Goal: Find specific page/section: Find specific page/section

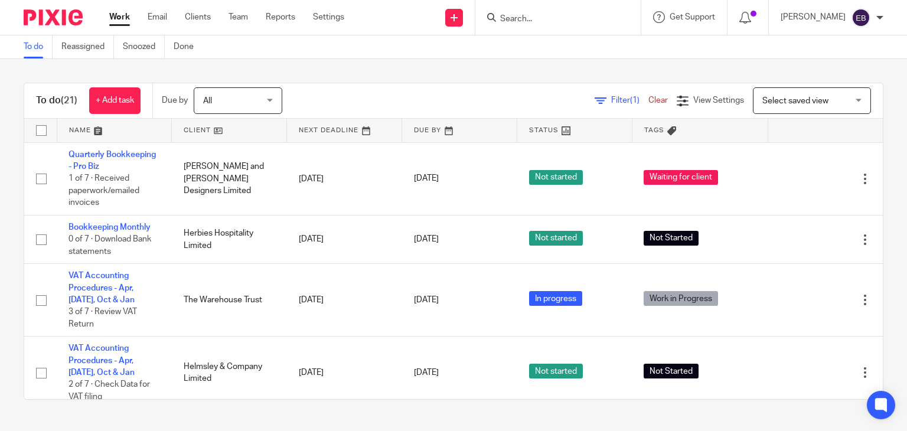
click at [536, 10] on form at bounding box center [562, 17] width 126 height 15
click at [539, 14] on input "Search" at bounding box center [552, 19] width 106 height 11
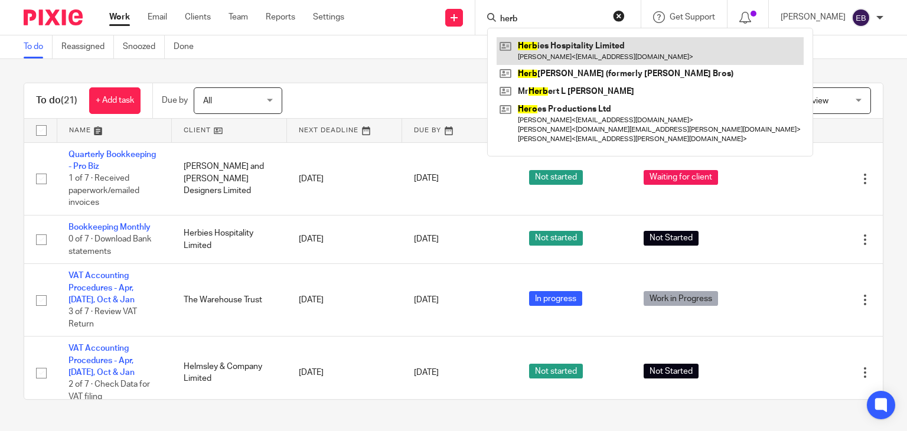
type input "herb"
click at [558, 53] on link at bounding box center [650, 50] width 307 height 27
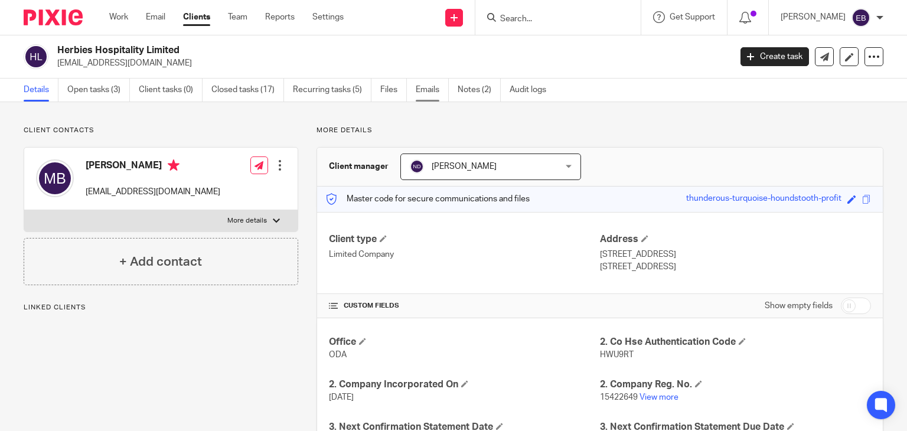
click at [424, 88] on link "Emails" at bounding box center [432, 90] width 33 height 23
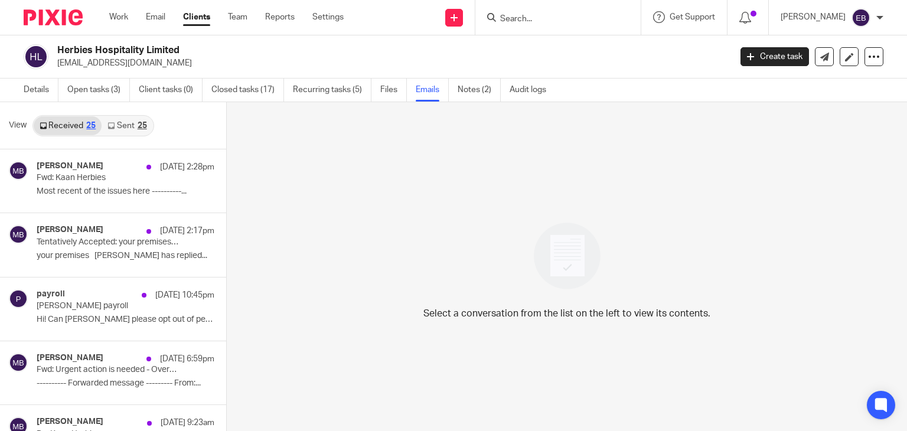
click at [151, 120] on link "Sent 25" at bounding box center [127, 125] width 51 height 19
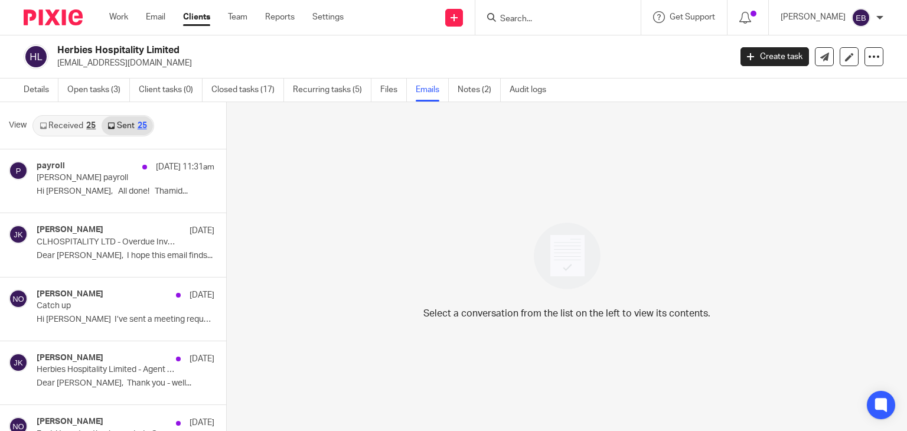
scroll to position [2, 0]
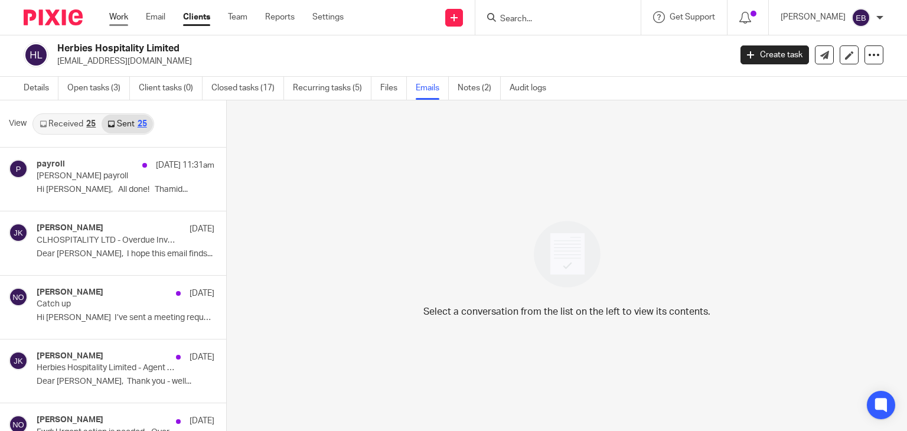
click at [116, 18] on link "Work" at bounding box center [118, 17] width 19 height 12
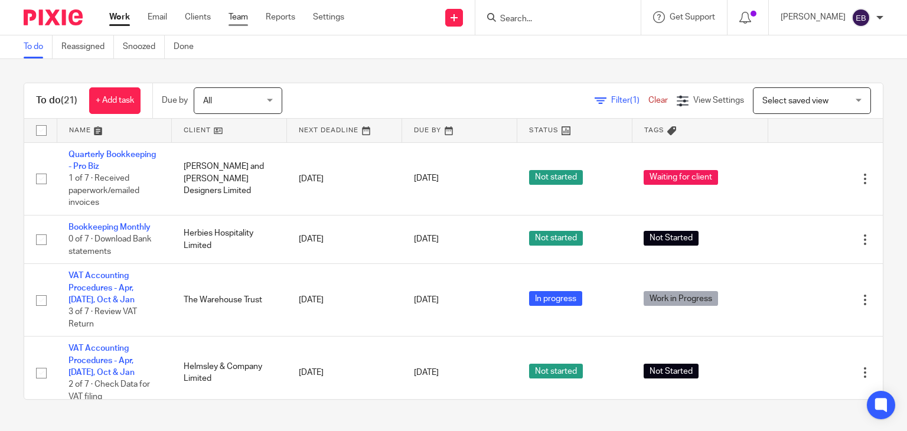
click at [245, 21] on link "Team" at bounding box center [238, 17] width 19 height 12
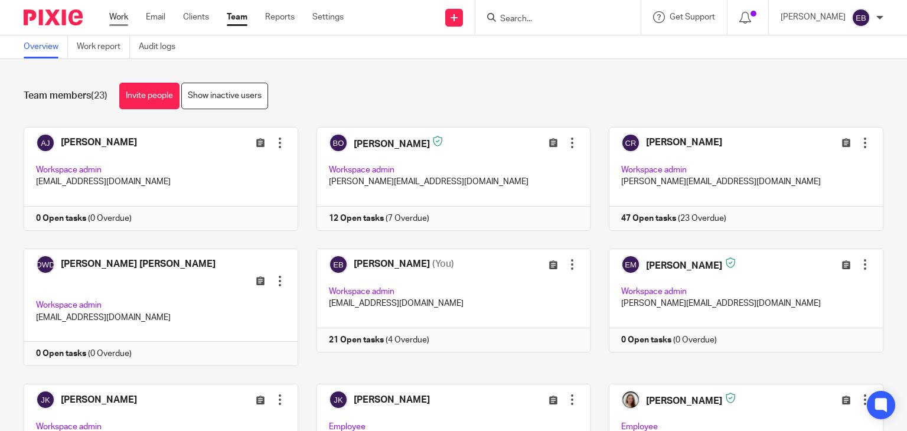
click at [123, 21] on link "Work" at bounding box center [118, 17] width 19 height 12
